Goal: Information Seeking & Learning: Understand process/instructions

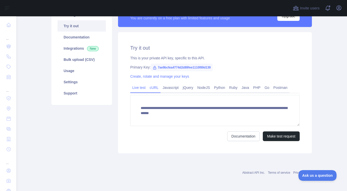
click at [148, 88] on link "cURL" at bounding box center [154, 87] width 13 height 8
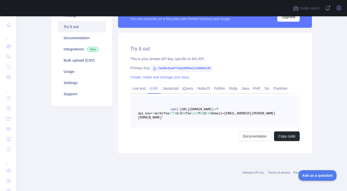
scroll to position [46, 0]
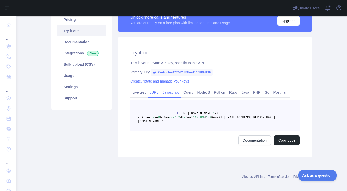
click at [164, 93] on link "Javascript" at bounding box center [171, 92] width 20 height 8
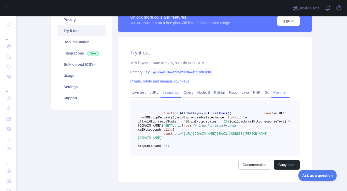
click at [272, 94] on link "Postman" at bounding box center [281, 92] width 18 height 8
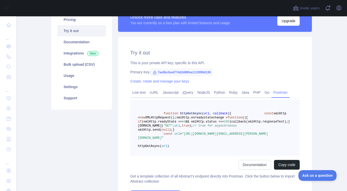
scroll to position [33, 0]
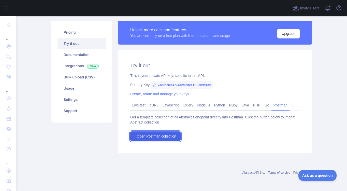
click at [165, 137] on span "Open Postman collection" at bounding box center [157, 136] width 40 height 5
click at [164, 107] on link "Javascript" at bounding box center [171, 105] width 20 height 8
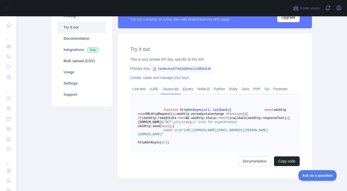
scroll to position [59, 0]
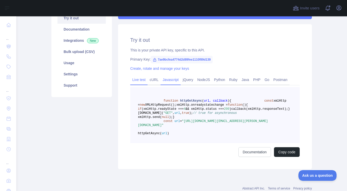
click at [137, 78] on link "Live test" at bounding box center [138, 80] width 17 height 8
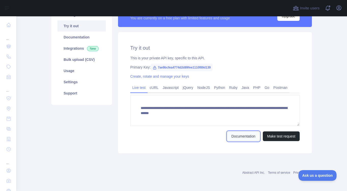
click at [247, 134] on link "Documentation" at bounding box center [243, 136] width 33 height 10
click at [198, 66] on span "7ae9bcfea4774d2d89fee1110f89d139" at bounding box center [182, 68] width 62 height 8
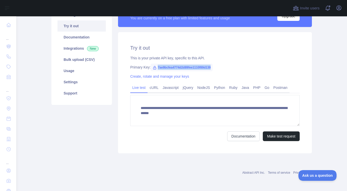
drag, startPoint x: 210, startPoint y: 66, endPoint x: 154, endPoint y: 68, distance: 55.5
click at [154, 68] on span "7ae9bcfea4774d2d89fee1110f89d139" at bounding box center [182, 68] width 62 height 8
click at [157, 77] on link "Create, rotate and manage your keys" at bounding box center [159, 76] width 59 height 4
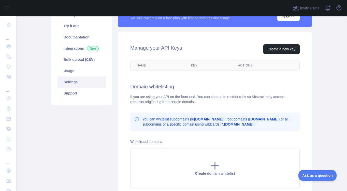
click at [195, 63] on th "Key" at bounding box center [208, 65] width 47 height 10
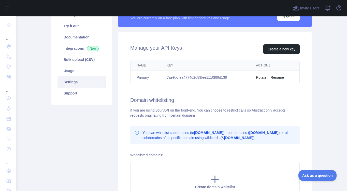
click at [222, 79] on td "7ae9bcfea4774d2d89fee1110f89d139" at bounding box center [205, 77] width 89 height 13
drag, startPoint x: 227, startPoint y: 78, endPoint x: 165, endPoint y: 77, distance: 62.1
click at [165, 77] on td "7ae9bcfea4774d2d89fee1110f89d139" at bounding box center [205, 77] width 89 height 13
copy td "7ae9bcfea4774d2d89fee1110f89d139"
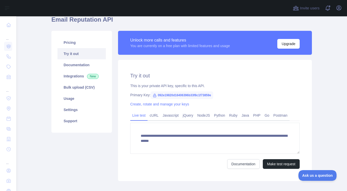
scroll to position [51, 0]
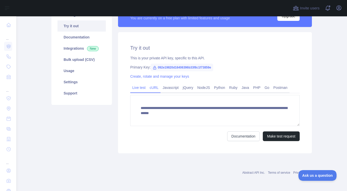
click at [154, 90] on link "cURL" at bounding box center [154, 87] width 13 height 8
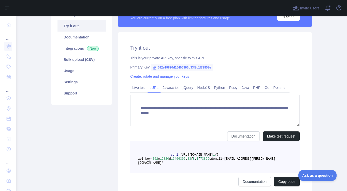
scroll to position [46, 0]
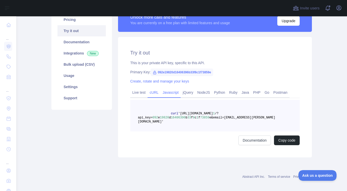
click at [167, 94] on link "Javascript" at bounding box center [171, 92] width 20 height 8
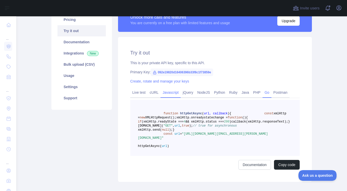
click at [263, 93] on link "Go" at bounding box center [267, 92] width 9 height 8
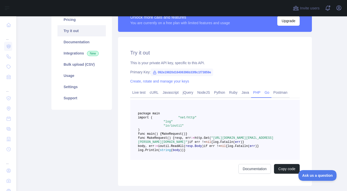
click at [253, 91] on link "PHP" at bounding box center [256, 92] width 11 height 8
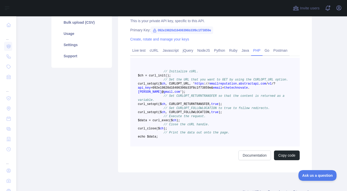
scroll to position [72, 0]
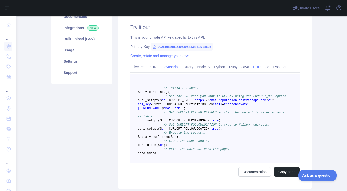
click at [161, 69] on link "Javascript" at bounding box center [171, 67] width 20 height 8
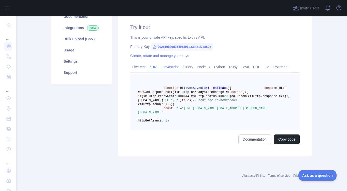
click at [148, 67] on link "cURL" at bounding box center [154, 67] width 13 height 8
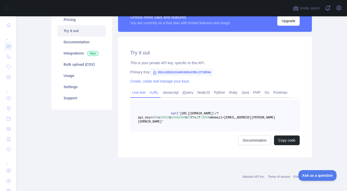
click at [143, 93] on link "Live test" at bounding box center [138, 92] width 17 height 8
